Goal: Task Accomplishment & Management: Use online tool/utility

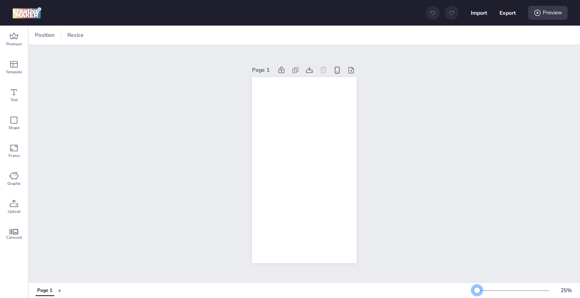
drag, startPoint x: 488, startPoint y: 291, endPoint x: 477, endPoint y: 291, distance: 10.8
click at [477, 291] on div at bounding box center [477, 290] width 6 height 6
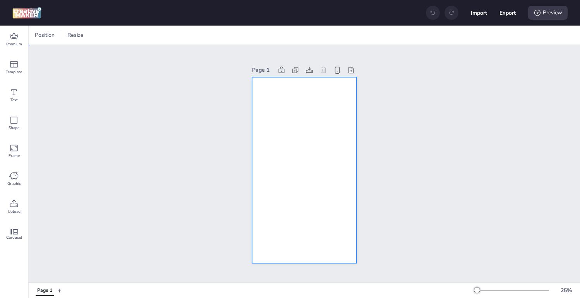
click at [283, 142] on div at bounding box center [304, 170] width 105 height 186
click at [50, 33] on span at bounding box center [53, 35] width 9 height 12
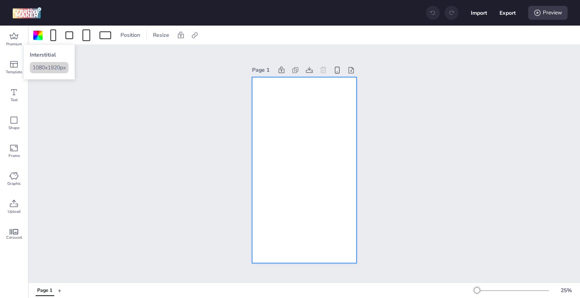
click at [47, 73] on button "1080 x 1920 px" at bounding box center [49, 67] width 39 height 11
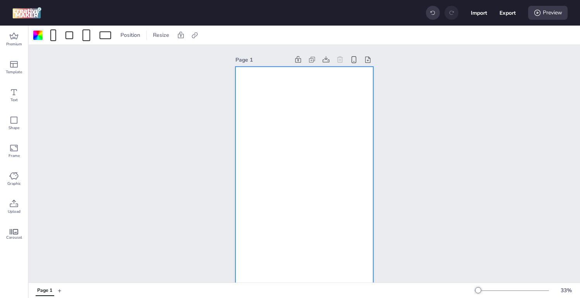
click at [40, 34] on div at bounding box center [37, 35] width 9 height 9
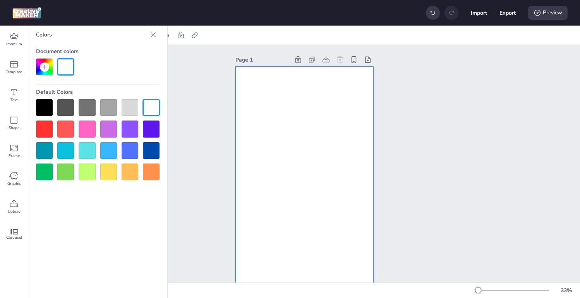
click at [48, 109] on div at bounding box center [44, 107] width 17 height 17
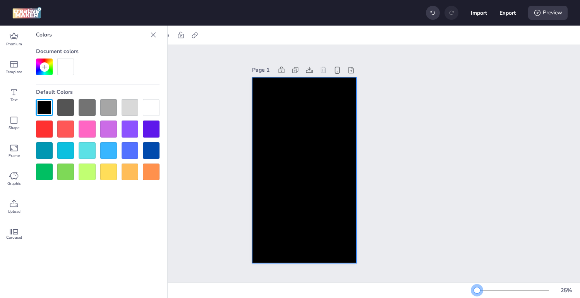
click at [477, 288] on div at bounding box center [477, 290] width 6 height 6
click at [15, 208] on icon at bounding box center [13, 203] width 9 height 9
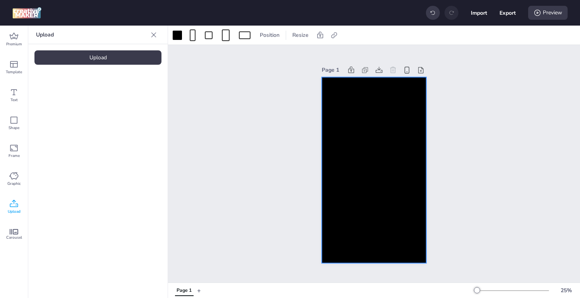
click at [87, 57] on div "Upload" at bounding box center [97, 57] width 127 height 14
click at [62, 112] on img at bounding box center [65, 108] width 47 height 8
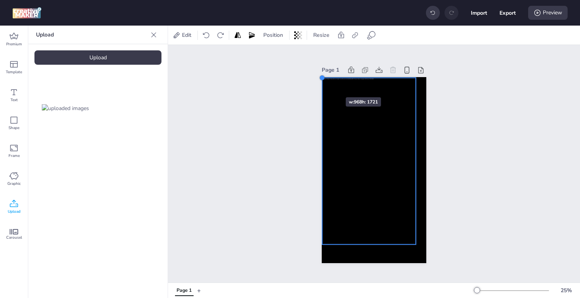
drag, startPoint x: 333, startPoint y: 97, endPoint x: 323, endPoint y: 83, distance: 17.2
click at [323, 83] on div at bounding box center [374, 170] width 105 height 186
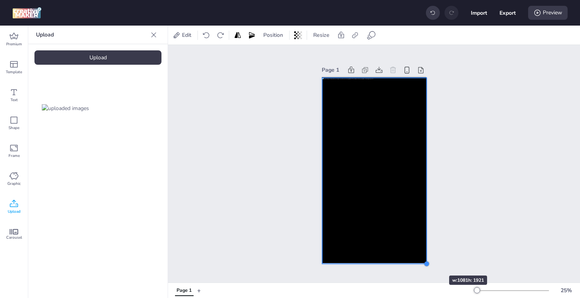
drag, startPoint x: 416, startPoint y: 242, endPoint x: 426, endPoint y: 261, distance: 21.8
click at [426, 261] on div at bounding box center [427, 263] width 6 height 6
click at [273, 199] on div "Page 1" at bounding box center [374, 163] width 412 height 237
click at [349, 113] on div at bounding box center [374, 170] width 105 height 186
click at [352, 33] on icon at bounding box center [355, 35] width 8 height 8
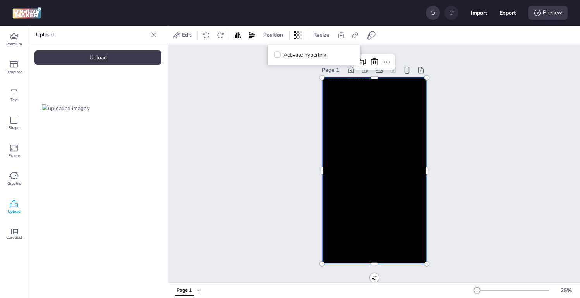
click at [277, 56] on icon at bounding box center [277, 55] width 5 height 4
click at [277, 56] on input "Activate hyperlink" at bounding box center [275, 57] width 5 height 5
checkbox input "true"
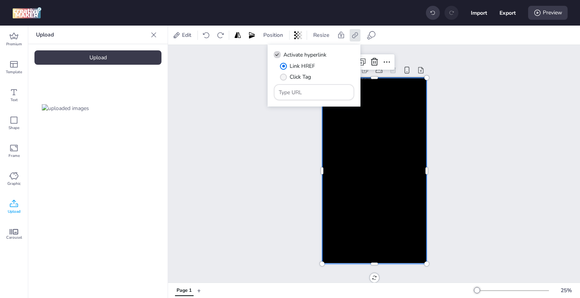
click at [282, 76] on span "" at bounding box center [283, 77] width 7 height 7
click at [282, 77] on input "Click Tag" at bounding box center [282, 79] width 5 height 5
radio input "true"
click at [308, 91] on input "Type URL" at bounding box center [314, 92] width 71 height 8
paste input "[URL][DOMAIN_NAME]"
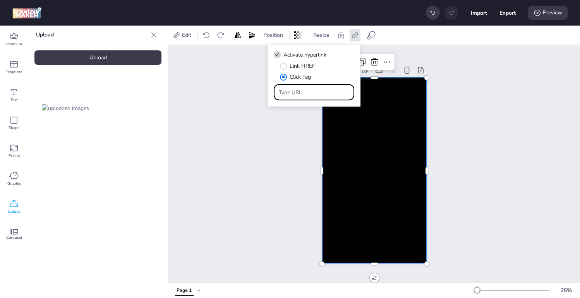
type input "[URL][DOMAIN_NAME]"
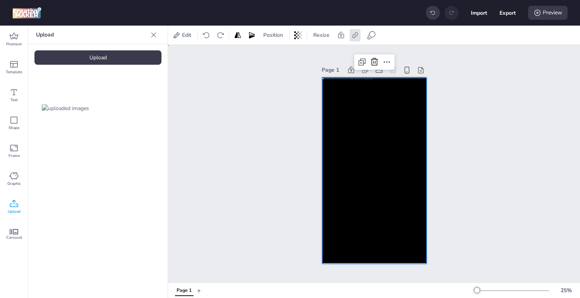
click at [283, 154] on div "Page 1" at bounding box center [374, 163] width 412 height 237
click at [419, 97] on div at bounding box center [374, 170] width 105 height 186
click at [426, 77] on div at bounding box center [427, 76] width 6 height 6
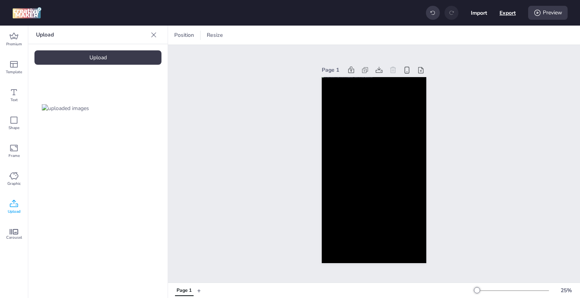
click at [513, 9] on button "Export" at bounding box center [507, 13] width 16 height 16
select select "html"
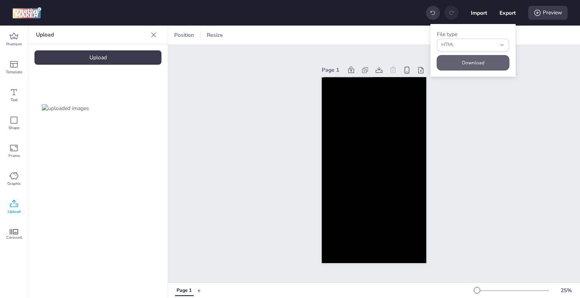
click at [447, 62] on button "Download" at bounding box center [473, 62] width 73 height 15
click at [16, 43] on span "Premium" at bounding box center [14, 44] width 16 height 6
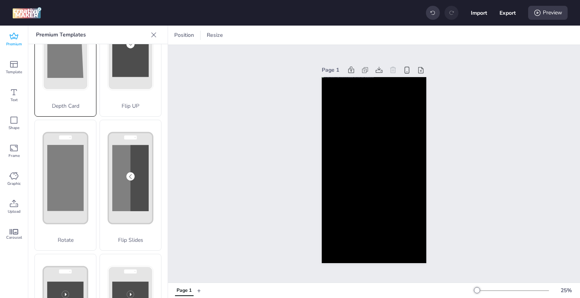
scroll to position [91, 0]
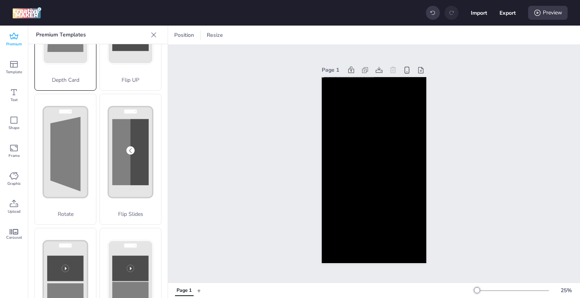
click at [82, 161] on div "Rotate" at bounding box center [65, 159] width 62 height 131
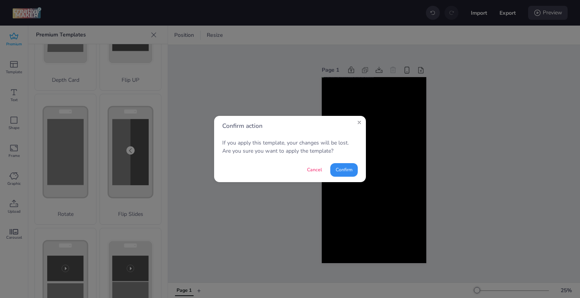
click at [333, 175] on button "Confirm" at bounding box center [343, 170] width 27 height 14
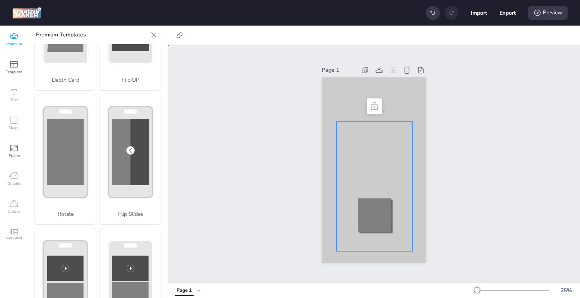
click at [345, 168] on div at bounding box center [374, 187] width 76 height 130
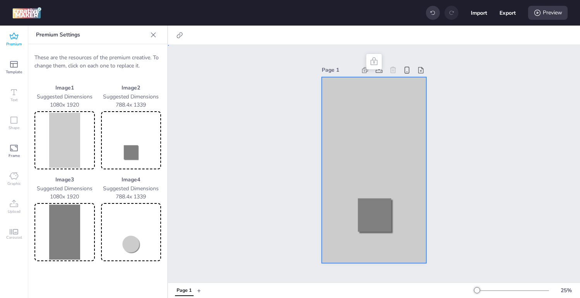
click at [334, 160] on div at bounding box center [374, 170] width 105 height 186
click at [58, 144] on img at bounding box center [64, 140] width 57 height 55
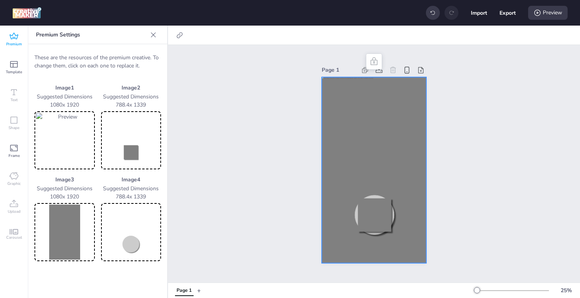
click at [60, 228] on img at bounding box center [64, 231] width 57 height 55
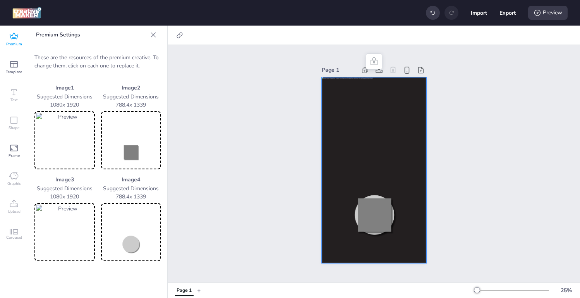
click at [132, 148] on img at bounding box center [131, 140] width 57 height 55
click at [141, 226] on img at bounding box center [131, 231] width 57 height 55
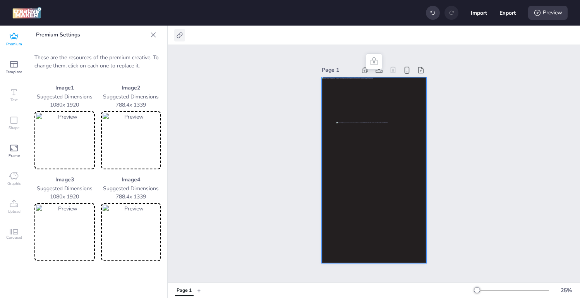
click at [178, 36] on icon at bounding box center [180, 35] width 8 height 8
click at [104, 57] on span at bounding box center [101, 54] width 7 height 7
click at [103, 57] on input "Activate hyperlink" at bounding box center [100, 57] width 5 height 5
checkbox input "true"
click at [110, 75] on span "" at bounding box center [108, 77] width 7 height 7
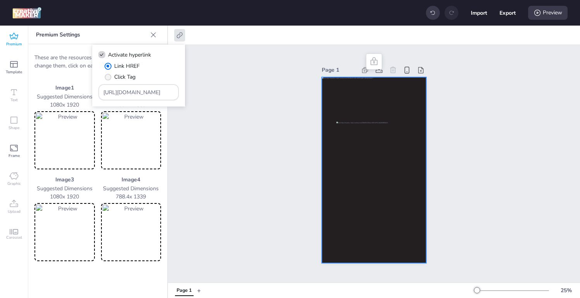
click at [109, 77] on input "Click Tag" at bounding box center [106, 79] width 5 height 5
radio input "true"
drag, startPoint x: 158, startPoint y: 93, endPoint x: 66, endPoint y: 91, distance: 92.2
click at [66, 92] on body "Import Export Preview Premium Template Text Shape Frame Graphic Upload Carousel…" at bounding box center [290, 149] width 580 height 298
paste input "[DOMAIN_NAME][URL]"
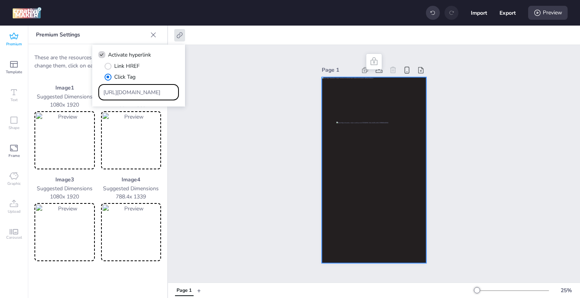
type input "[URL][DOMAIN_NAME]"
drag, startPoint x: 141, startPoint y: 90, endPoint x: 75, endPoint y: 90, distance: 65.0
click at [75, 90] on body "Import Export Preview Premium Template Text Shape Frame Graphic Upload Carousel…" at bounding box center [290, 149] width 580 height 298
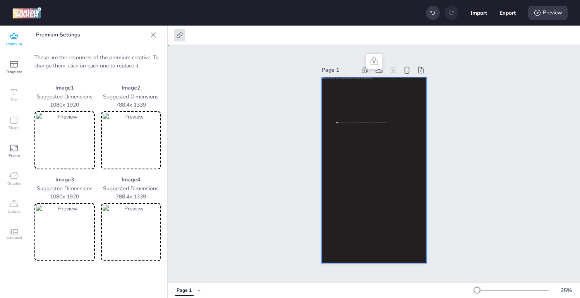
click at [260, 187] on div "Page 1" at bounding box center [374, 163] width 412 height 237
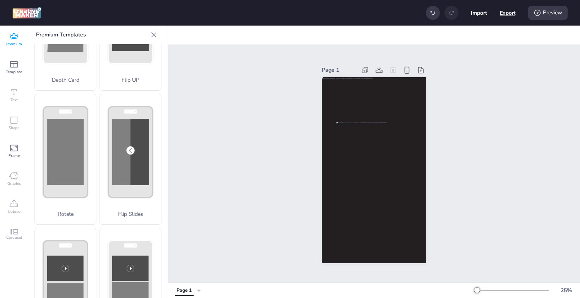
click at [508, 9] on button "Export" at bounding box center [508, 13] width 16 height 16
select select "html"
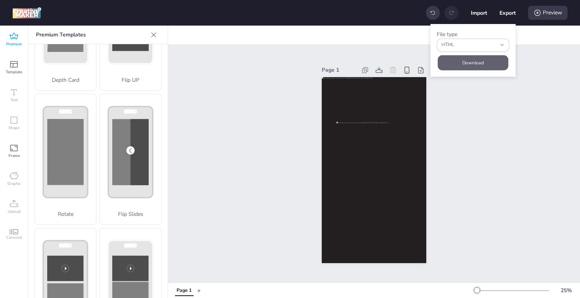
click at [460, 65] on button "Download" at bounding box center [473, 62] width 70 height 15
